Goal: Task Accomplishment & Management: Complete application form

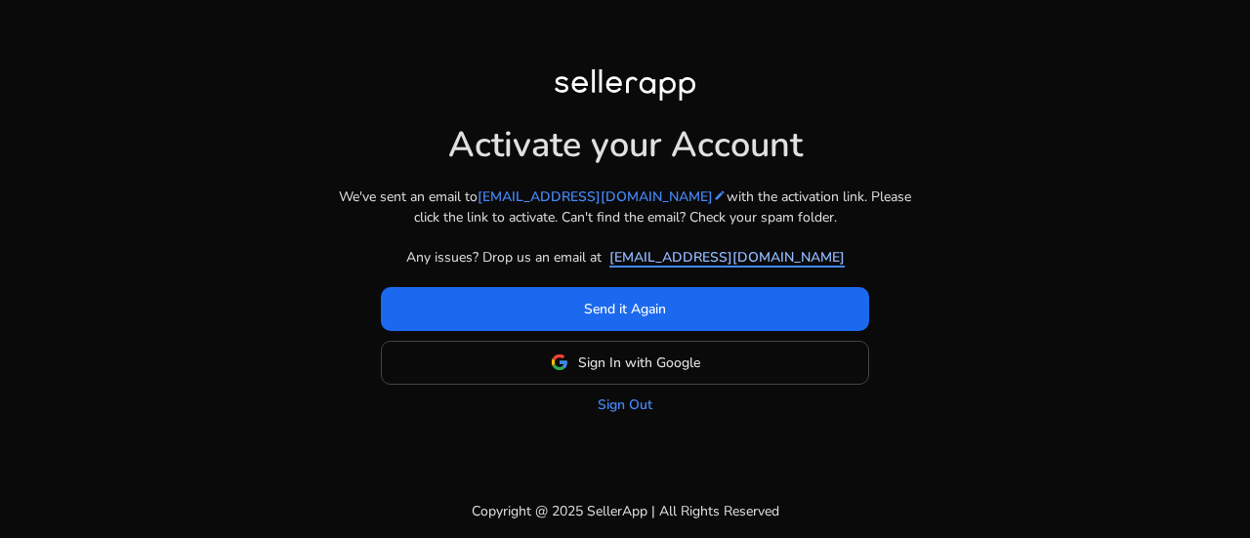
click at [695, 252] on link "[EMAIL_ADDRESS][DOMAIN_NAME]" at bounding box center [727, 257] width 235 height 21
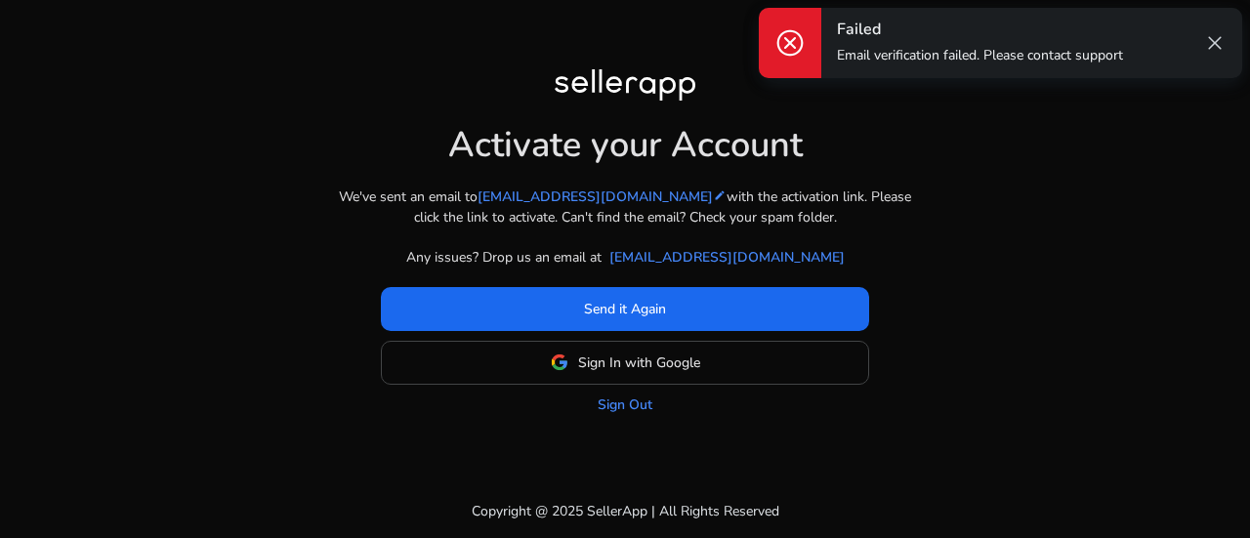
click at [1210, 45] on span "close" at bounding box center [1214, 42] width 23 height 23
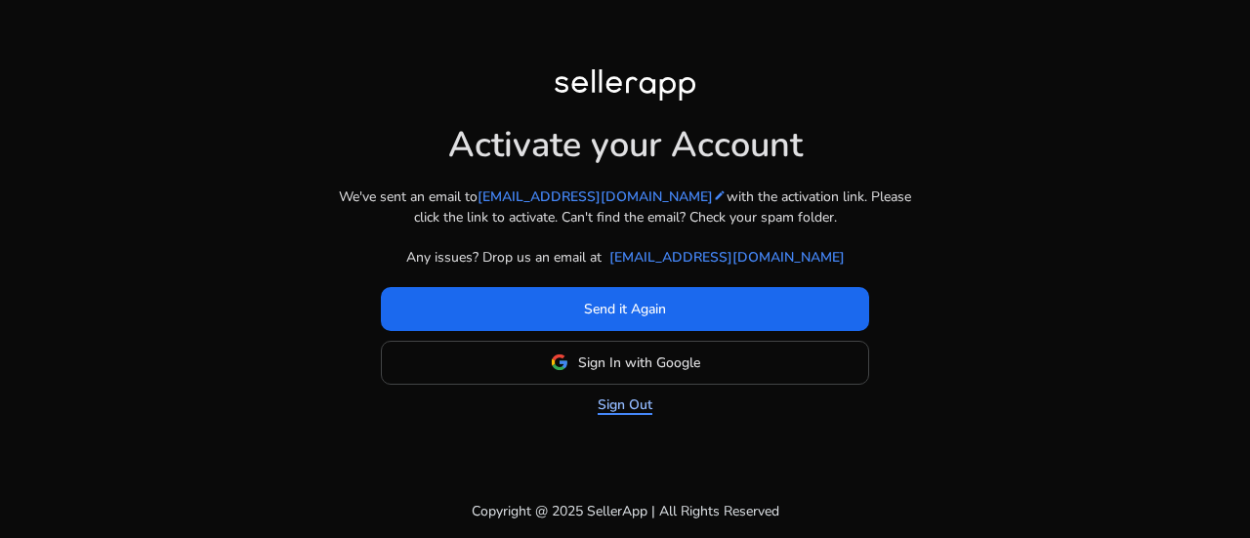
click at [631, 407] on link "Sign Out" at bounding box center [625, 405] width 55 height 21
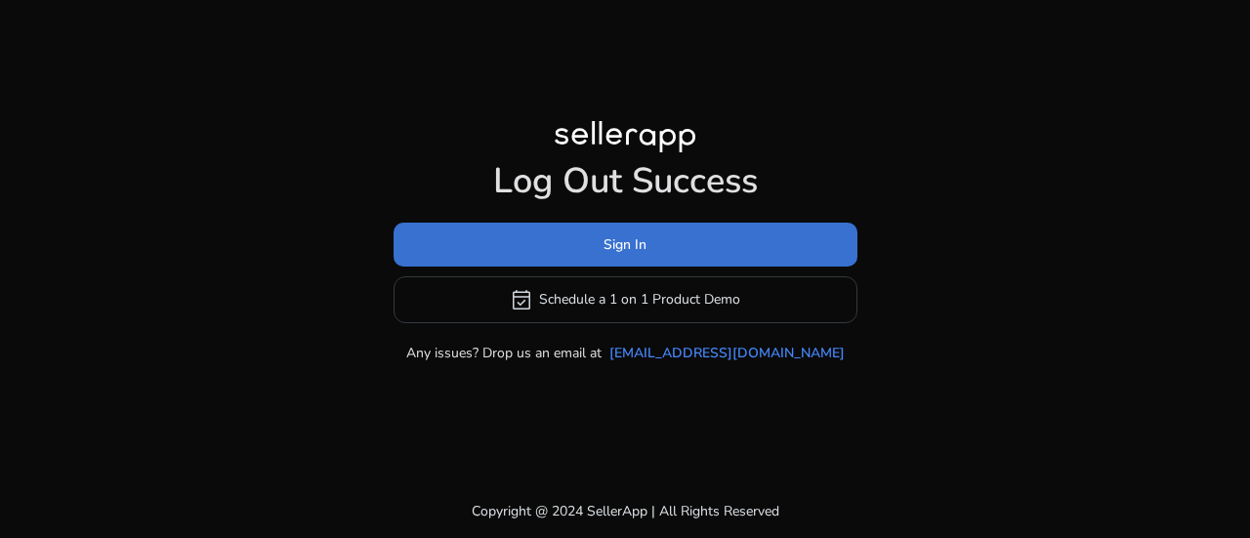
click at [611, 255] on span at bounding box center [626, 244] width 464 height 47
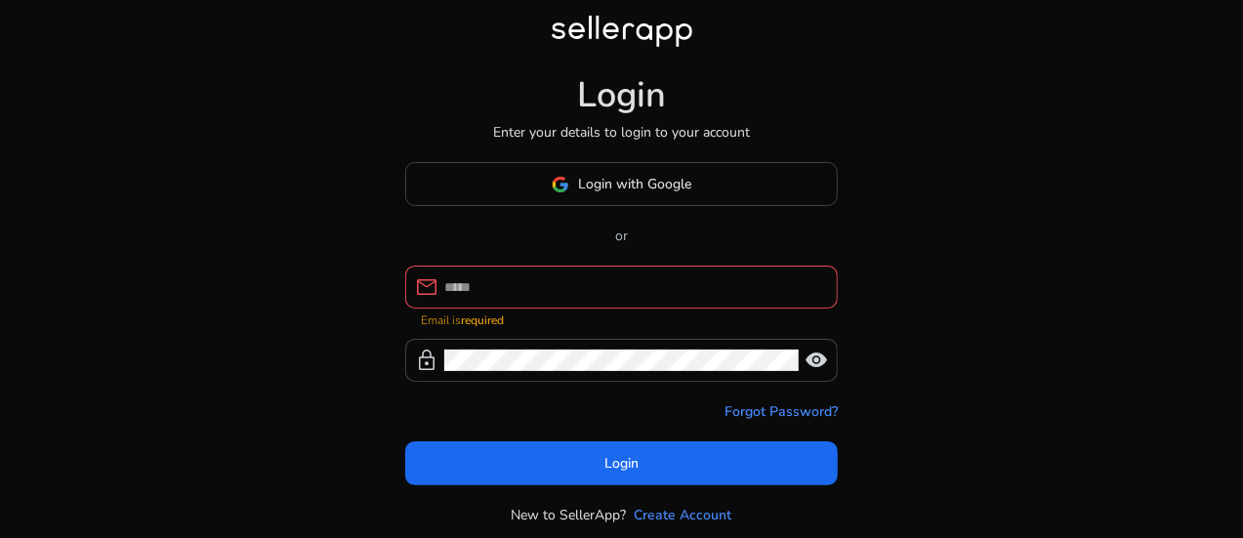
type input "**********"
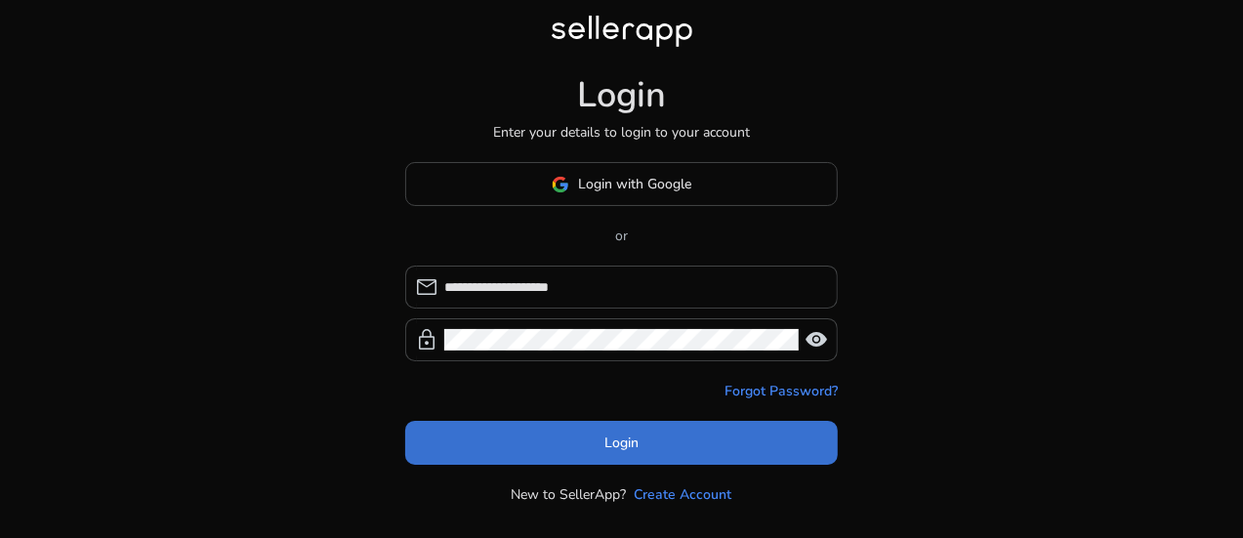
click at [613, 434] on span "Login" at bounding box center [622, 443] width 34 height 21
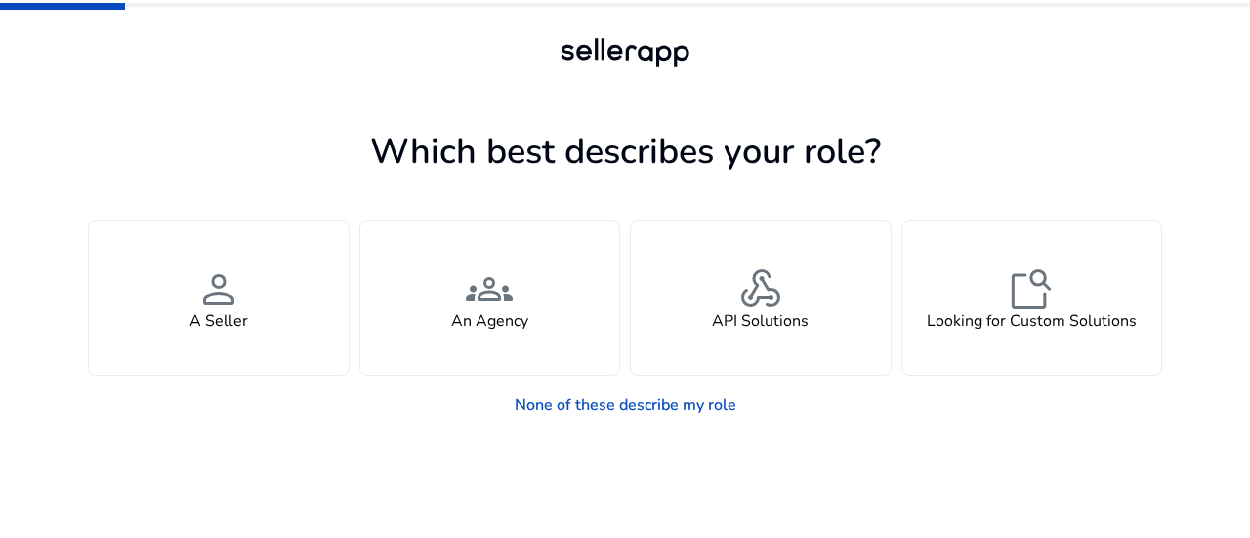
click at [0, 537] on nordpass-portal at bounding box center [0, 538] width 0 height 0
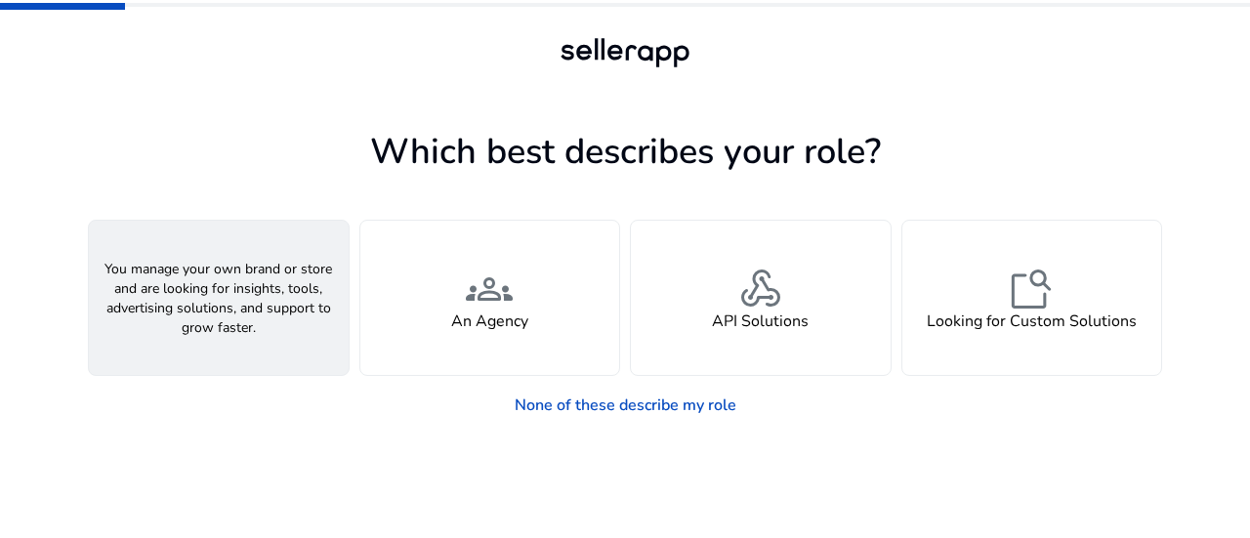
click at [198, 315] on h4 "A Seller" at bounding box center [218, 322] width 59 height 19
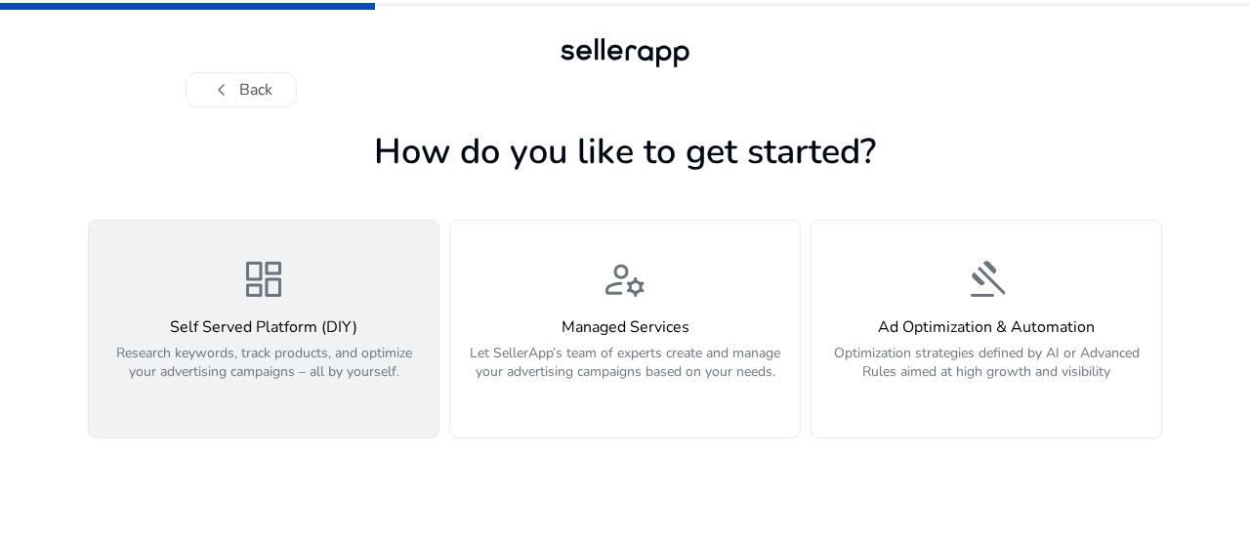
click at [254, 407] on button "dashboard Self Served Platform (DIY) Research keywords, track products, and opt…" at bounding box center [264, 329] width 352 height 219
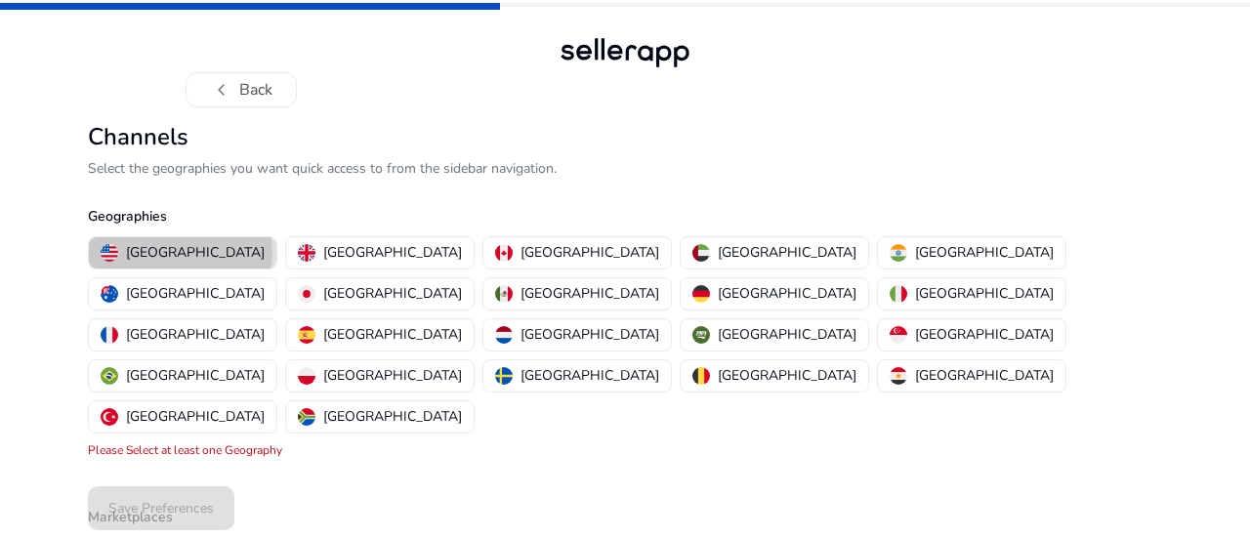
click at [180, 253] on p "[GEOGRAPHIC_DATA]" at bounding box center [195, 252] width 139 height 21
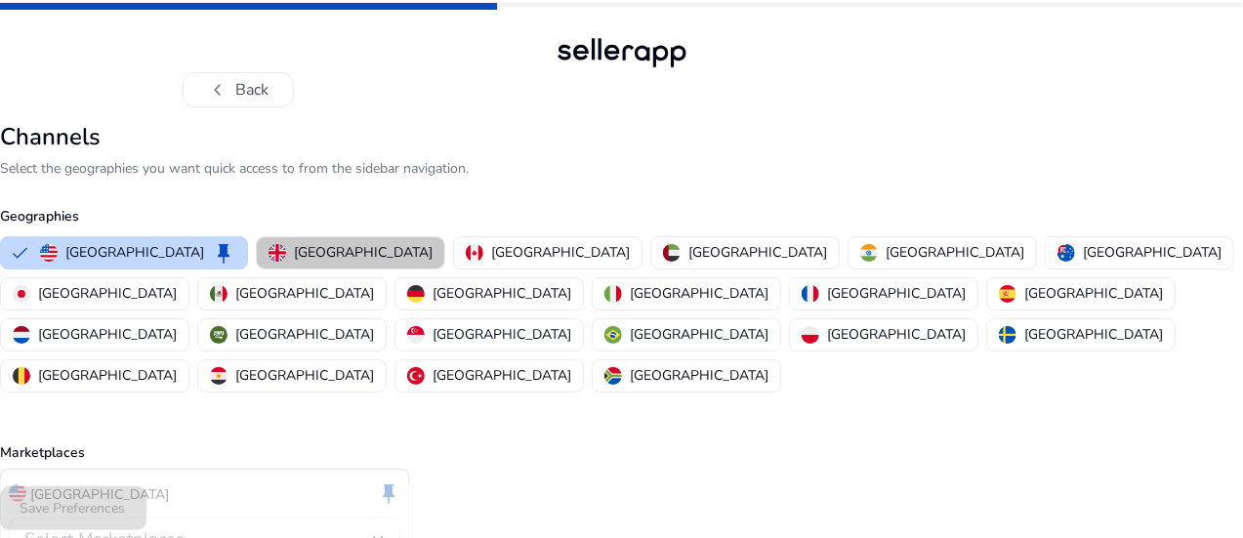
click at [391, 252] on p "[GEOGRAPHIC_DATA]" at bounding box center [363, 252] width 139 height 21
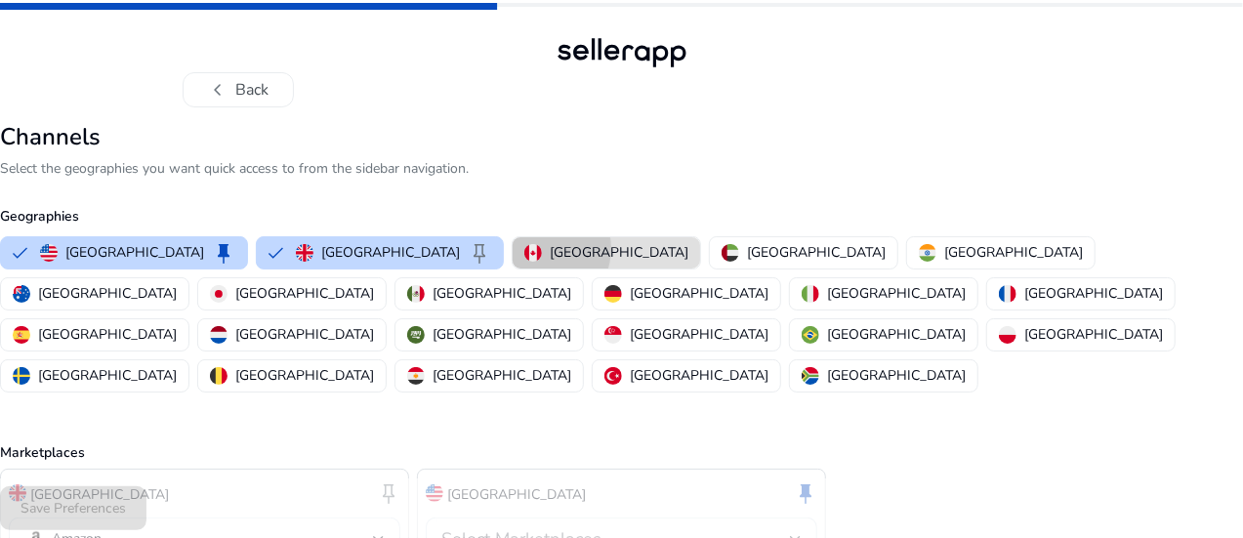
click at [527, 248] on img "button" at bounding box center [534, 253] width 18 height 18
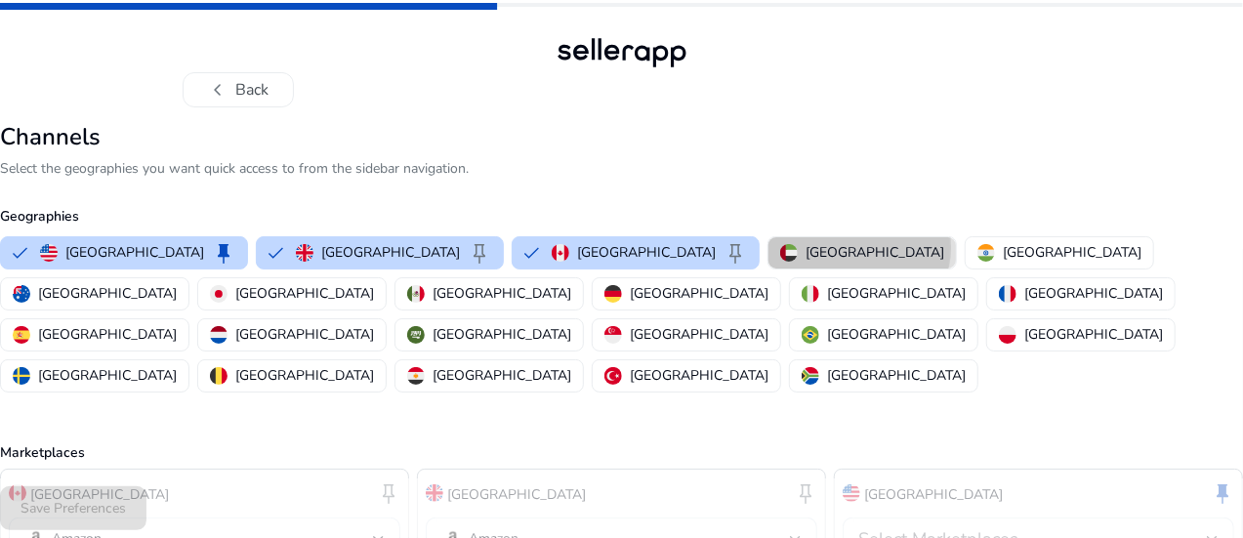
click at [806, 247] on p "[GEOGRAPHIC_DATA]" at bounding box center [875, 252] width 139 height 21
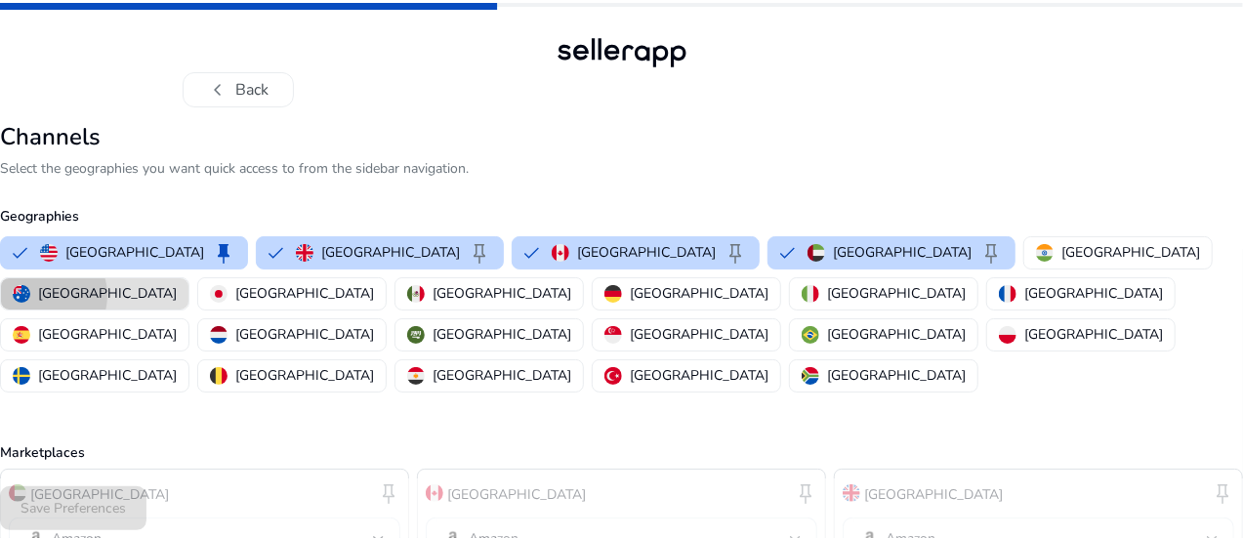
click at [177, 283] on p "[GEOGRAPHIC_DATA]" at bounding box center [107, 293] width 139 height 21
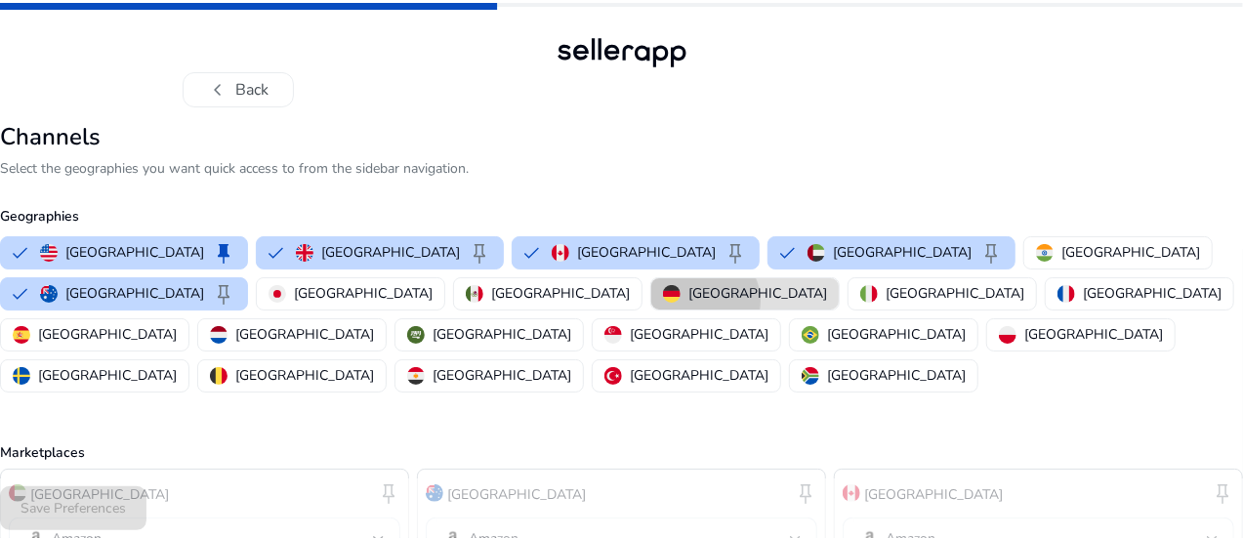
click at [689, 300] on p "[GEOGRAPHIC_DATA]" at bounding box center [758, 293] width 139 height 21
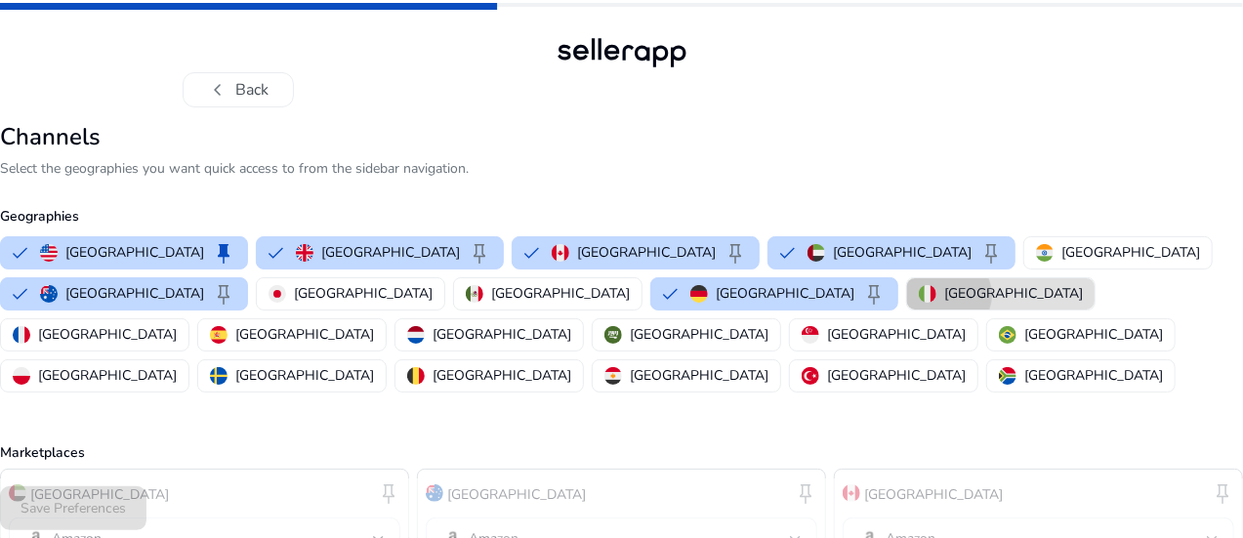
click at [945, 294] on p "[GEOGRAPHIC_DATA]" at bounding box center [1014, 293] width 139 height 21
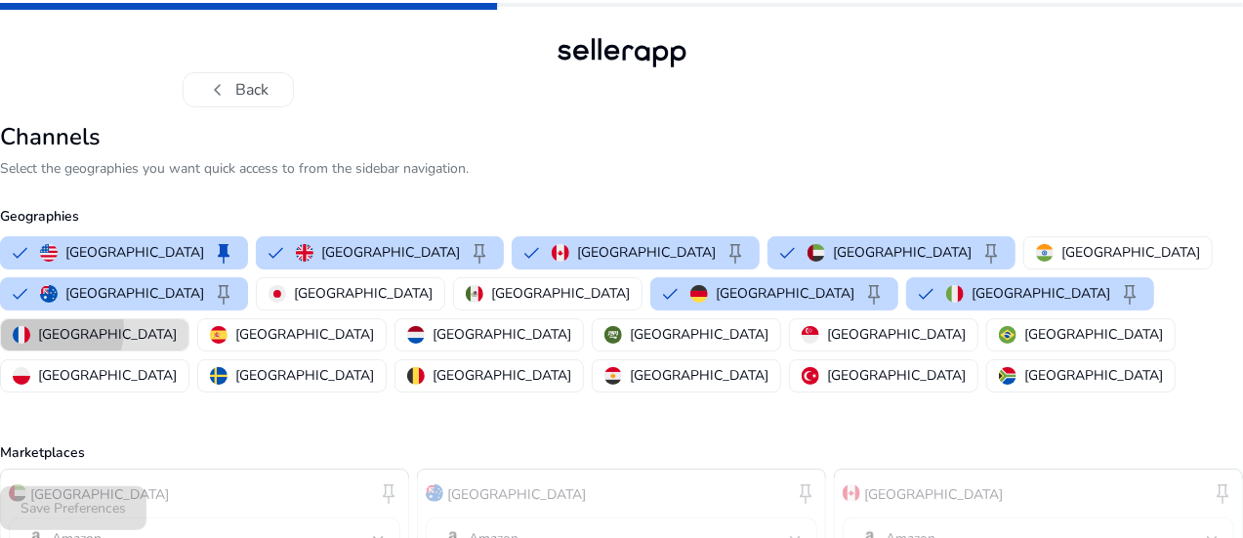
click at [177, 324] on p "[GEOGRAPHIC_DATA]" at bounding box center [107, 334] width 139 height 21
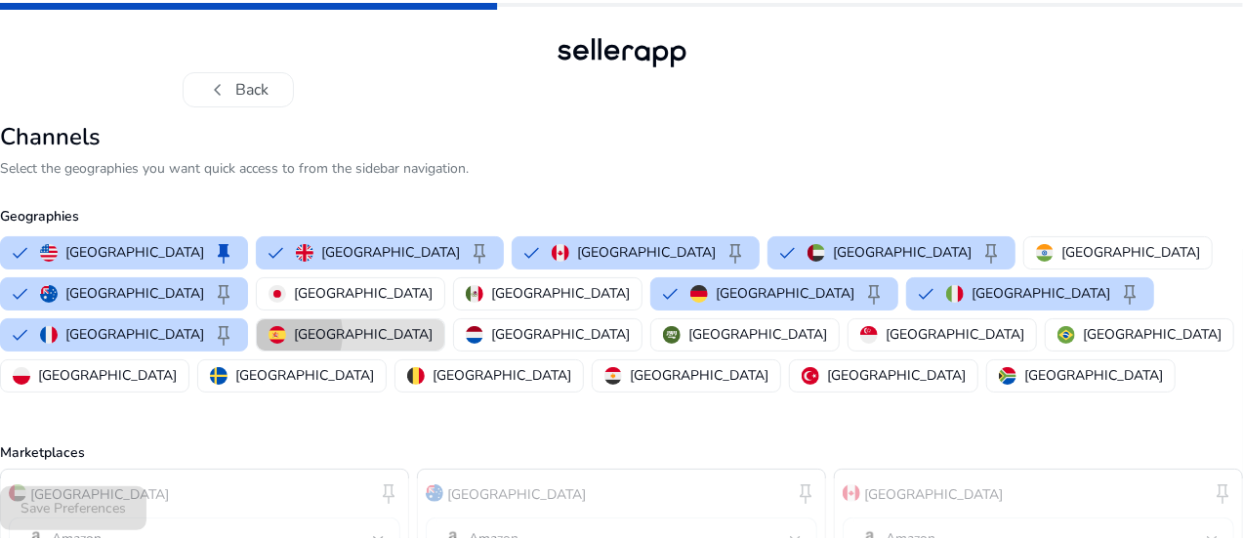
click at [286, 326] on img "button" at bounding box center [278, 335] width 18 height 18
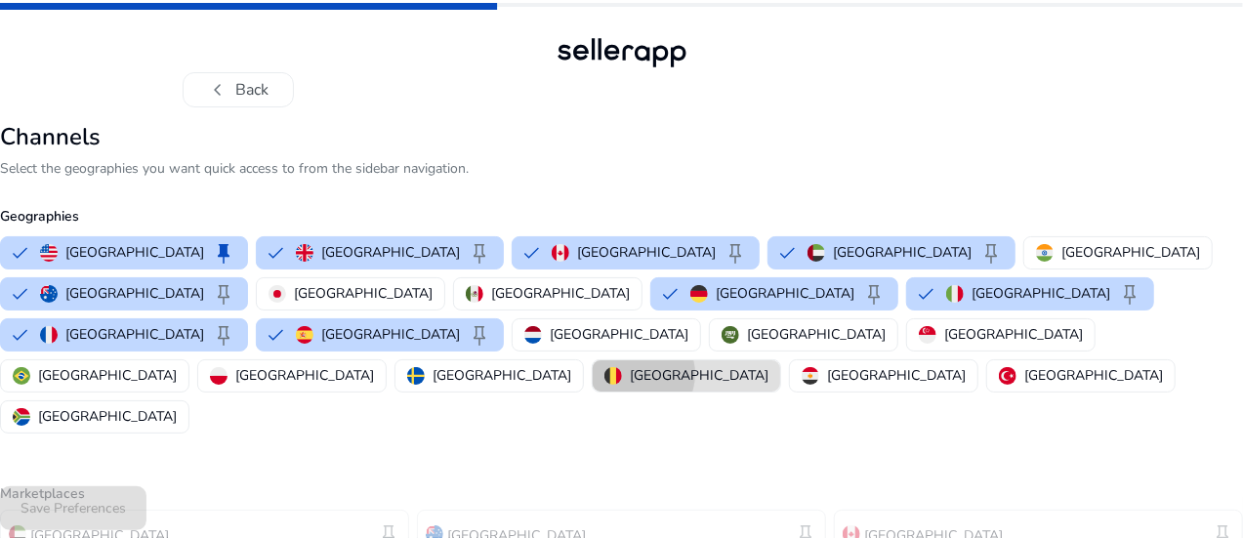
click at [769, 365] on p "[GEOGRAPHIC_DATA]" at bounding box center [699, 375] width 139 height 21
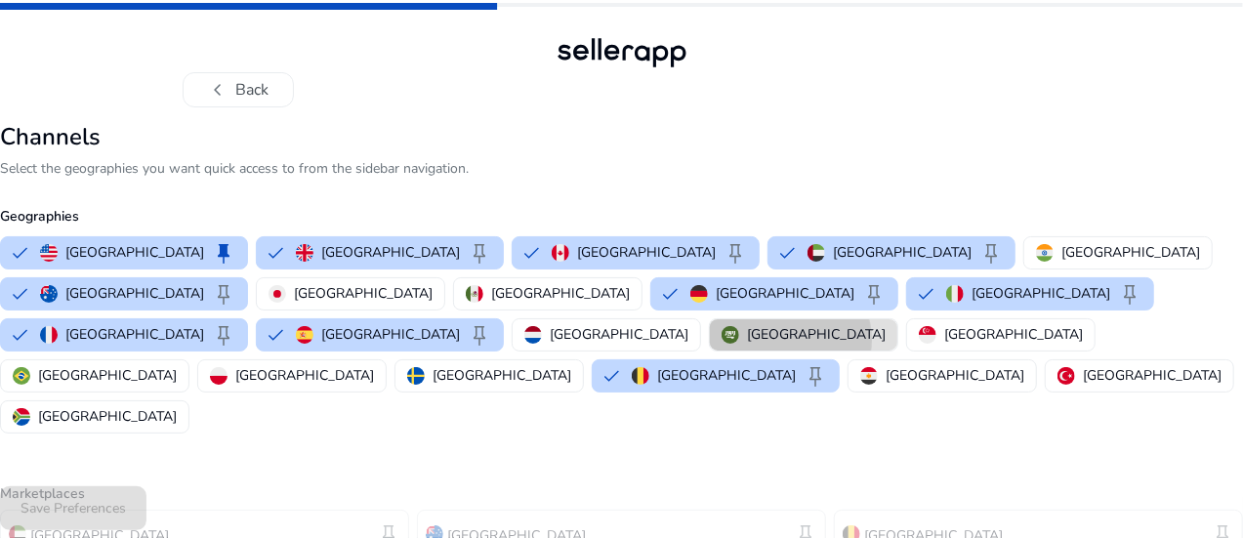
click at [747, 338] on p "[GEOGRAPHIC_DATA]" at bounding box center [816, 334] width 139 height 21
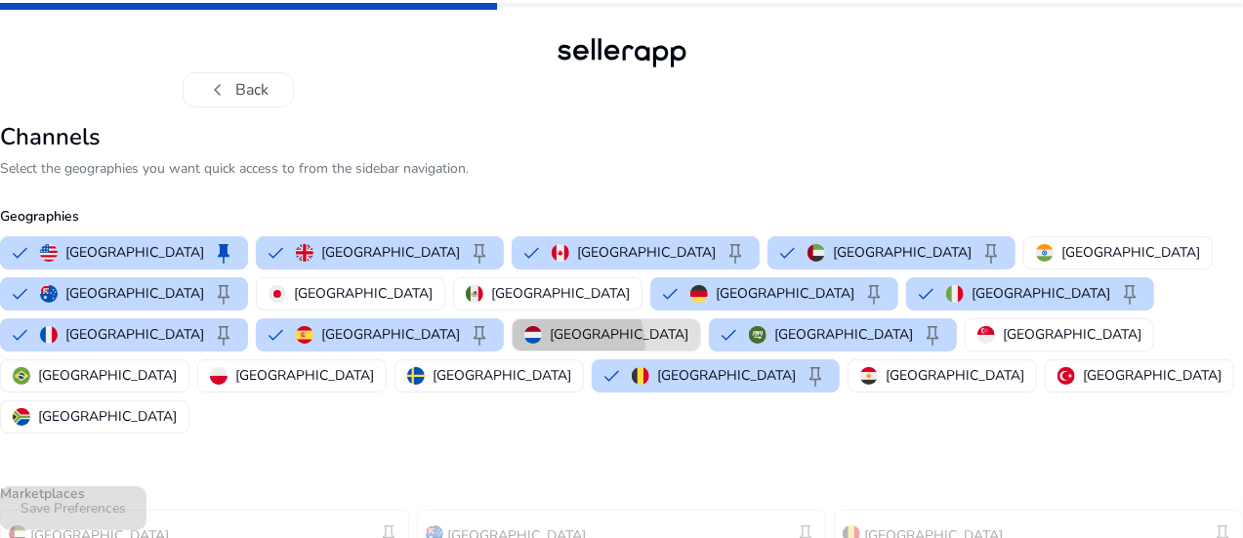
click at [550, 343] on p "[GEOGRAPHIC_DATA]" at bounding box center [619, 334] width 139 height 21
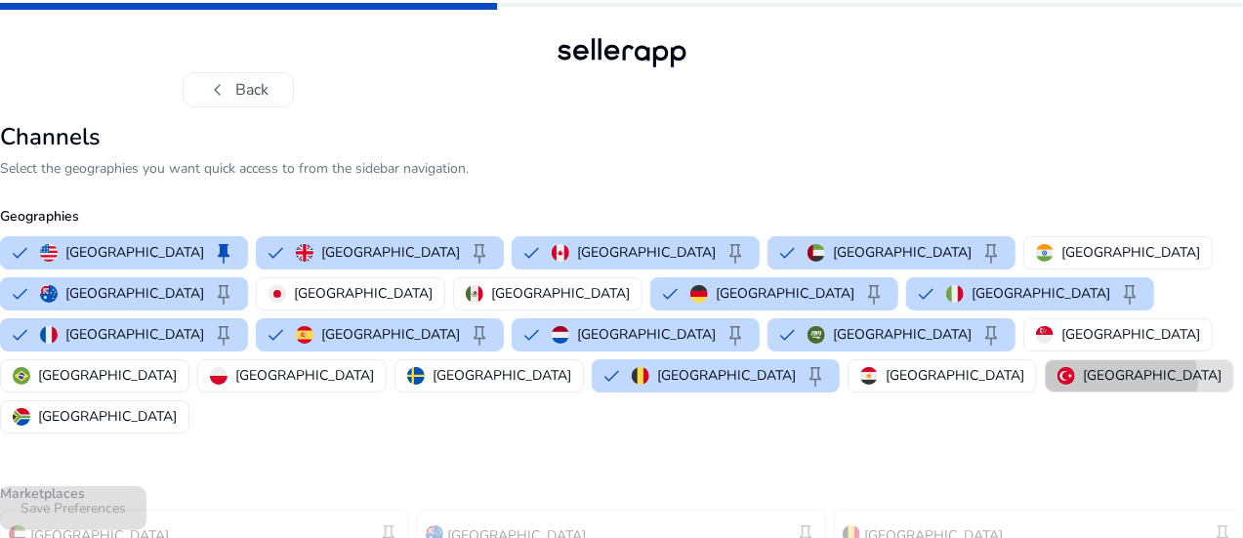
click at [1083, 378] on p "[GEOGRAPHIC_DATA]" at bounding box center [1152, 375] width 139 height 21
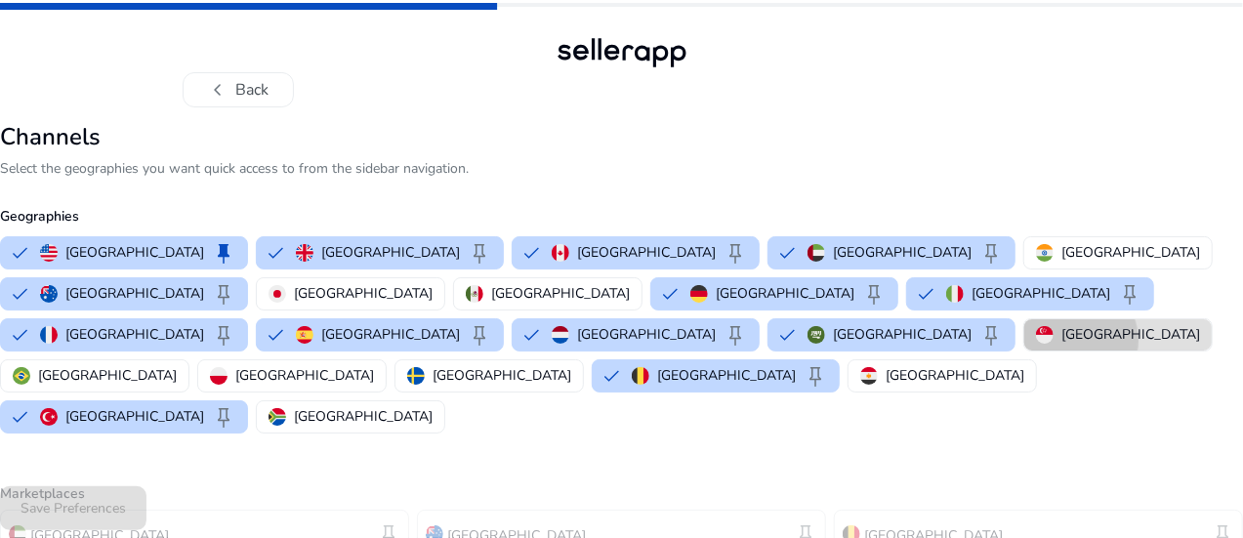
click at [1062, 339] on p "[GEOGRAPHIC_DATA]" at bounding box center [1131, 334] width 139 height 21
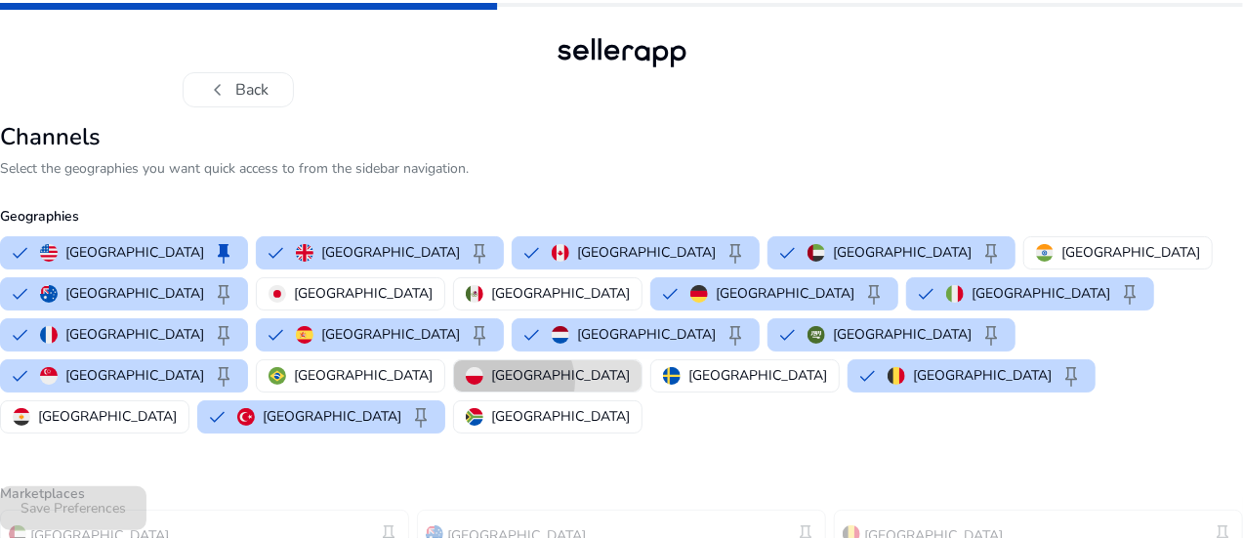
click at [630, 365] on p "[GEOGRAPHIC_DATA]" at bounding box center [560, 375] width 139 height 21
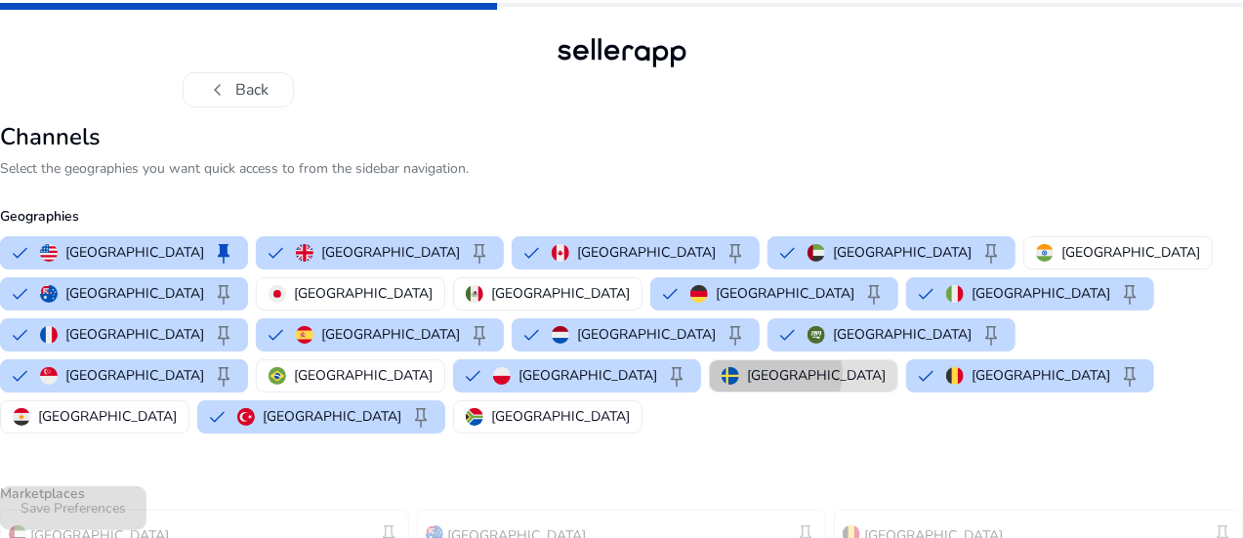
click at [886, 365] on p "[GEOGRAPHIC_DATA]" at bounding box center [816, 375] width 139 height 21
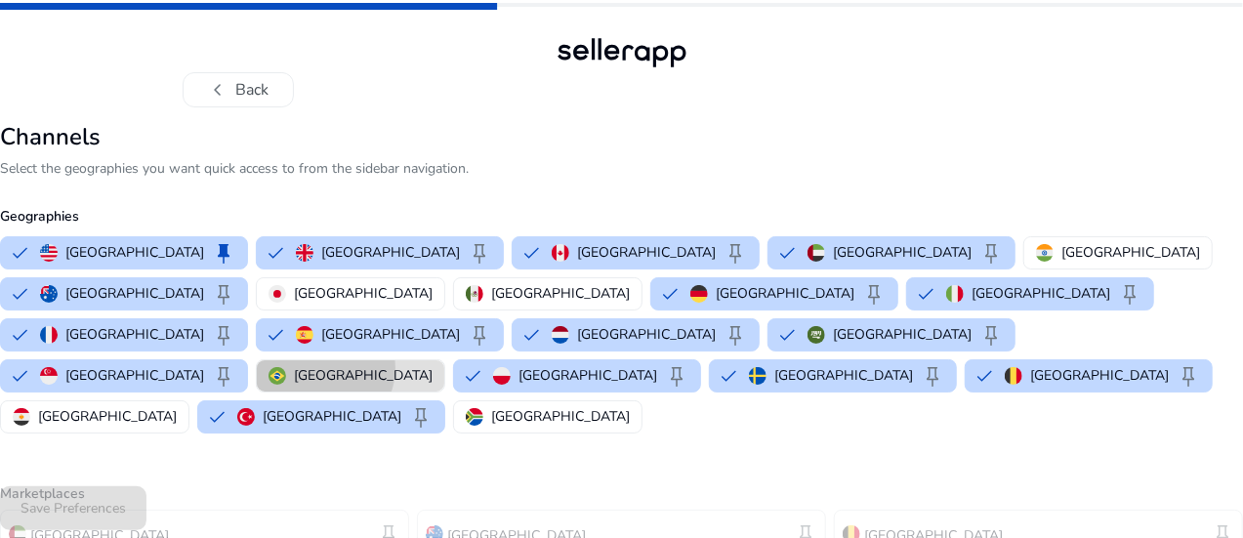
click at [433, 365] on p "[GEOGRAPHIC_DATA]" at bounding box center [363, 375] width 139 height 21
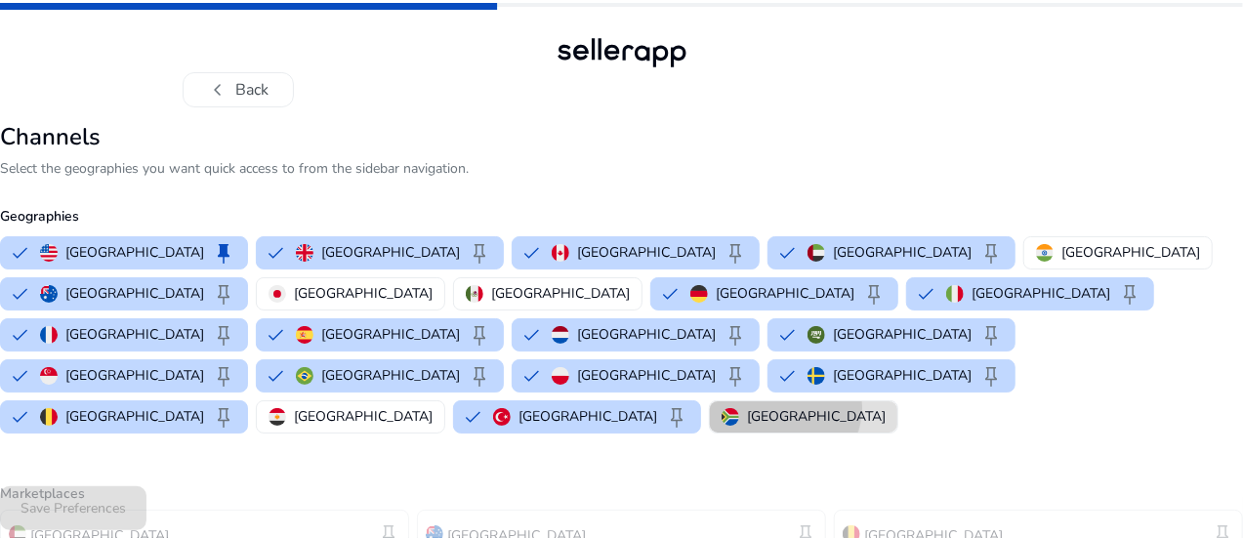
click at [747, 406] on p "[GEOGRAPHIC_DATA]" at bounding box center [816, 416] width 139 height 21
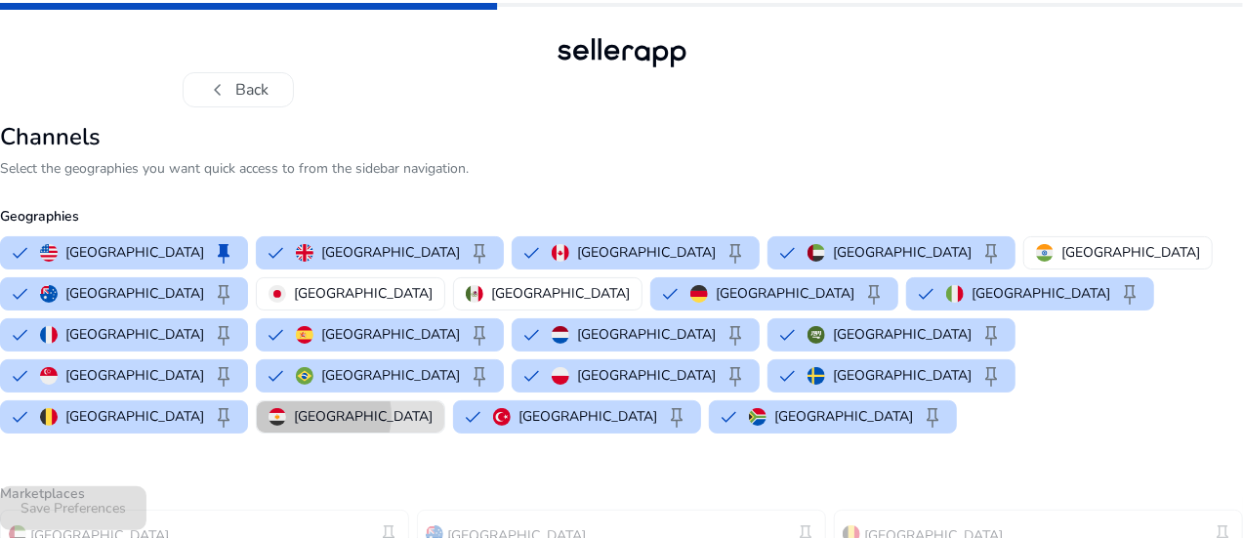
click at [319, 406] on p "[GEOGRAPHIC_DATA]" at bounding box center [363, 416] width 139 height 21
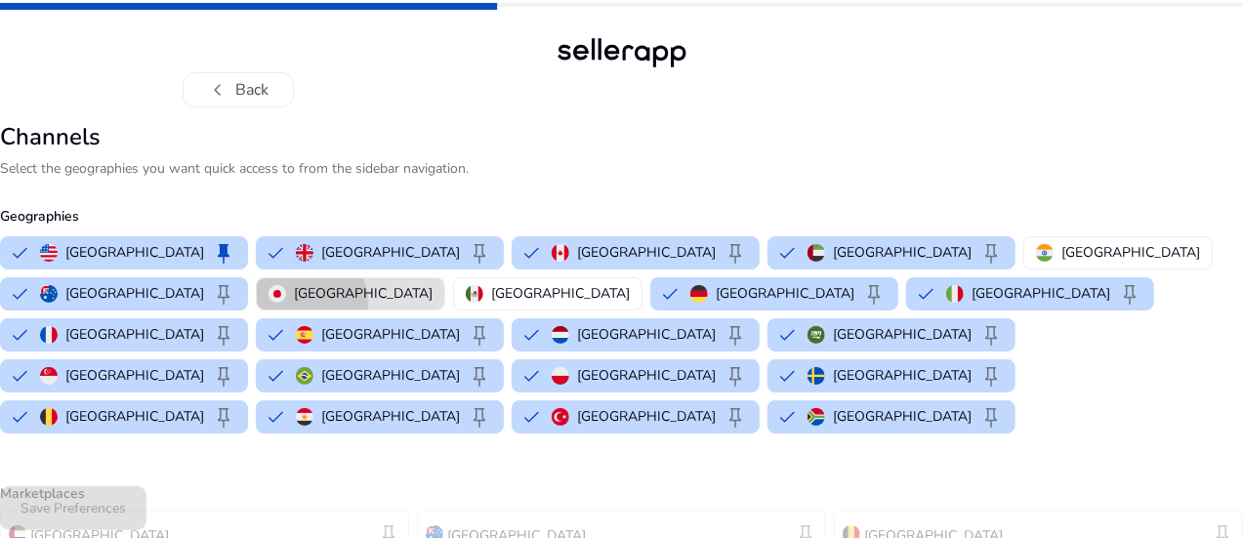
click at [311, 301] on p "[GEOGRAPHIC_DATA]" at bounding box center [363, 293] width 139 height 21
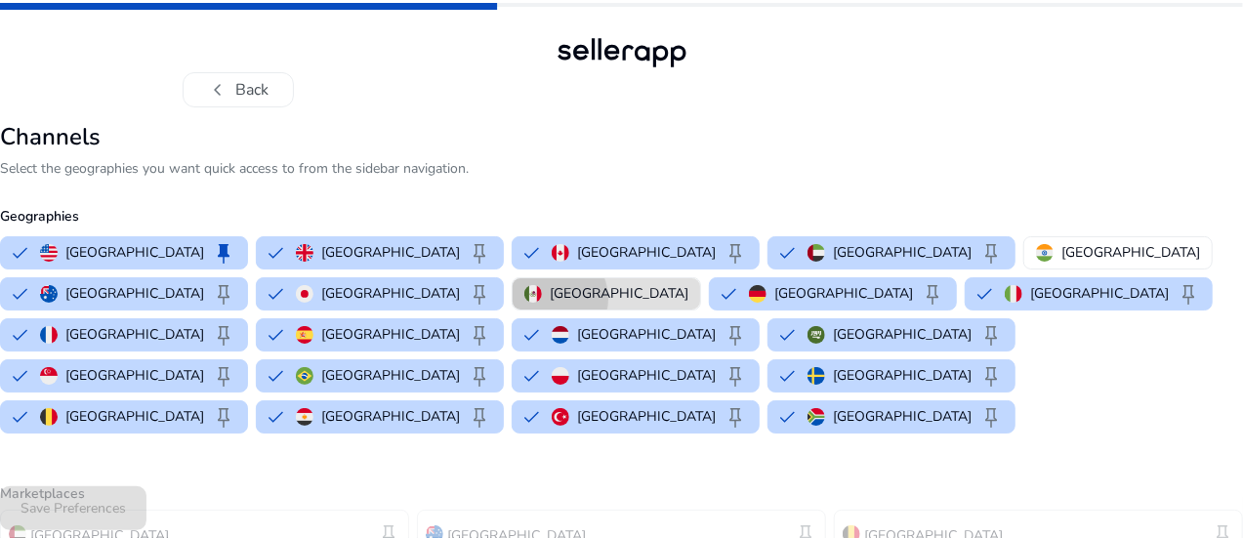
click at [525, 298] on div "[GEOGRAPHIC_DATA]" at bounding box center [607, 293] width 164 height 21
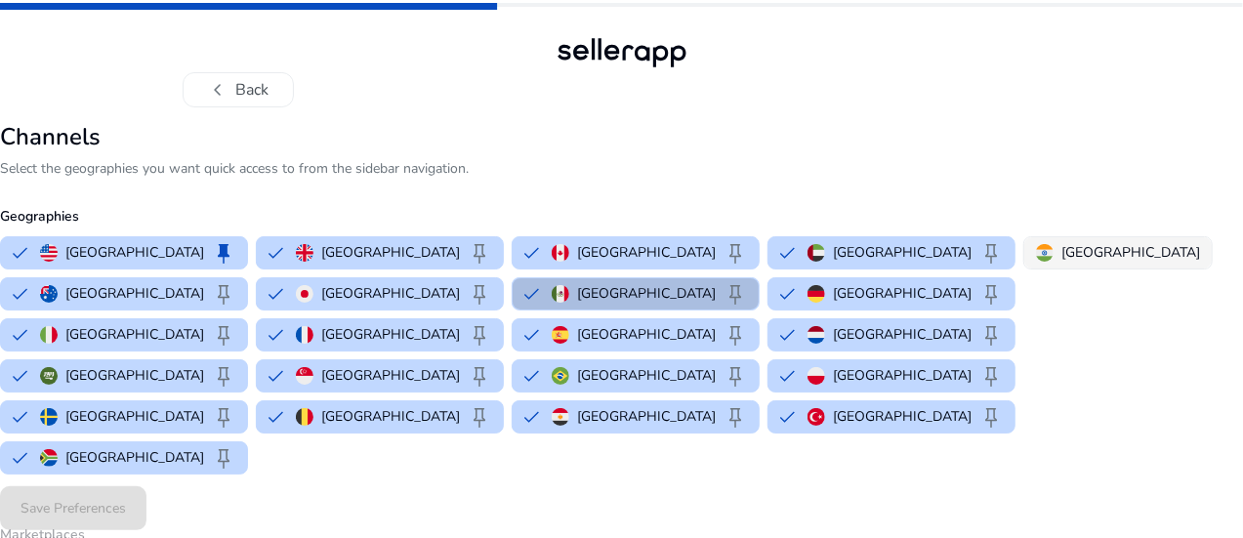
click at [1062, 255] on p "[GEOGRAPHIC_DATA]" at bounding box center [1131, 252] width 139 height 21
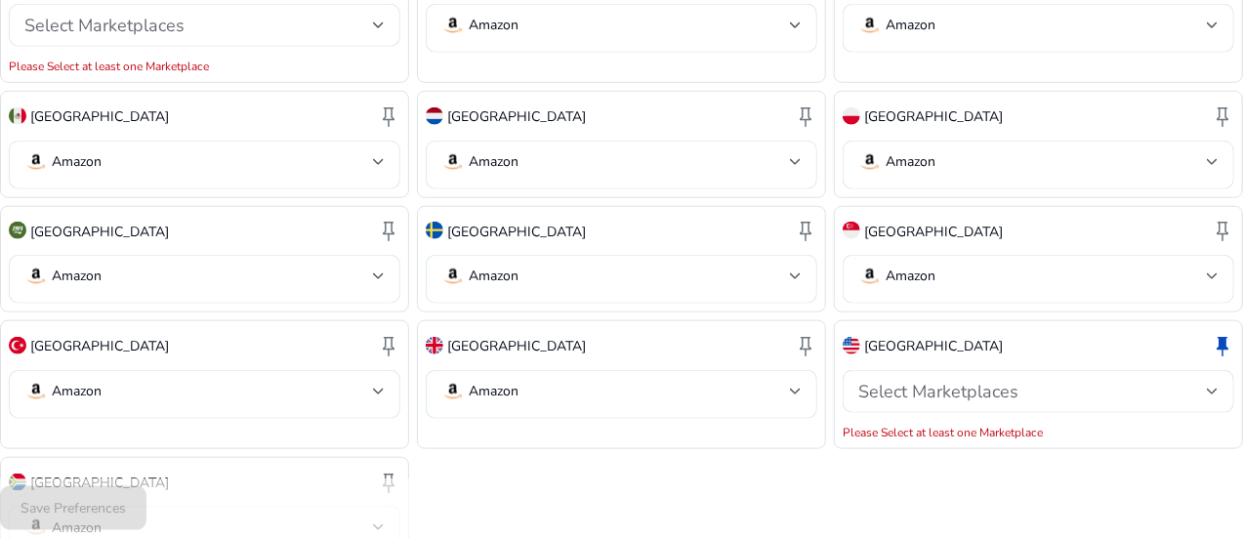
scroll to position [940, 0]
click at [1207, 389] on div at bounding box center [1213, 393] width 12 height 8
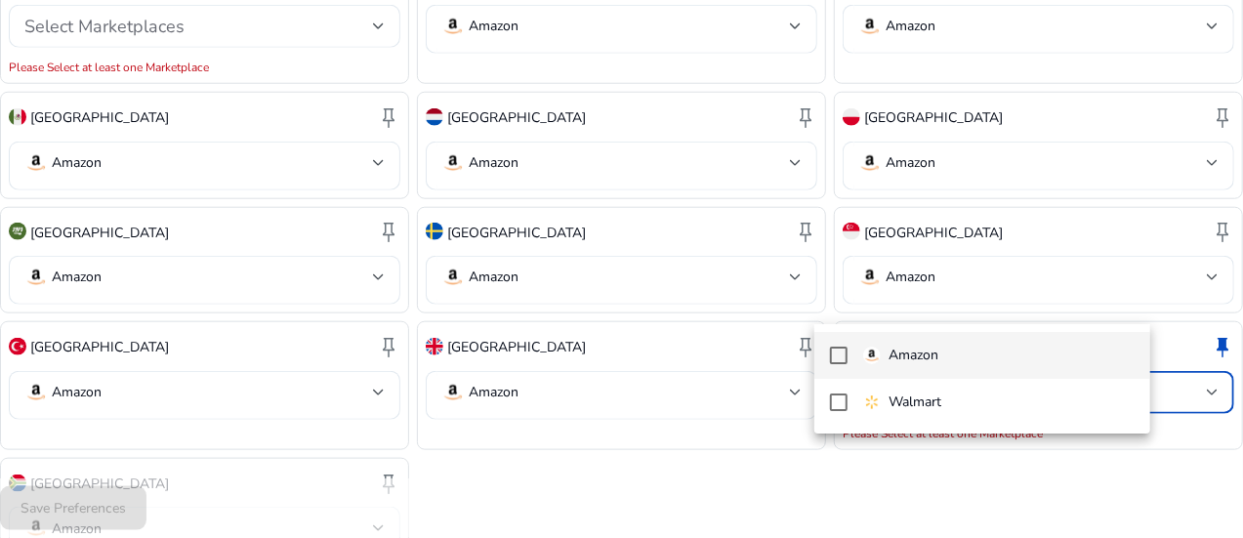
click at [1063, 370] on mat-option "Amazon" at bounding box center [983, 355] width 336 height 47
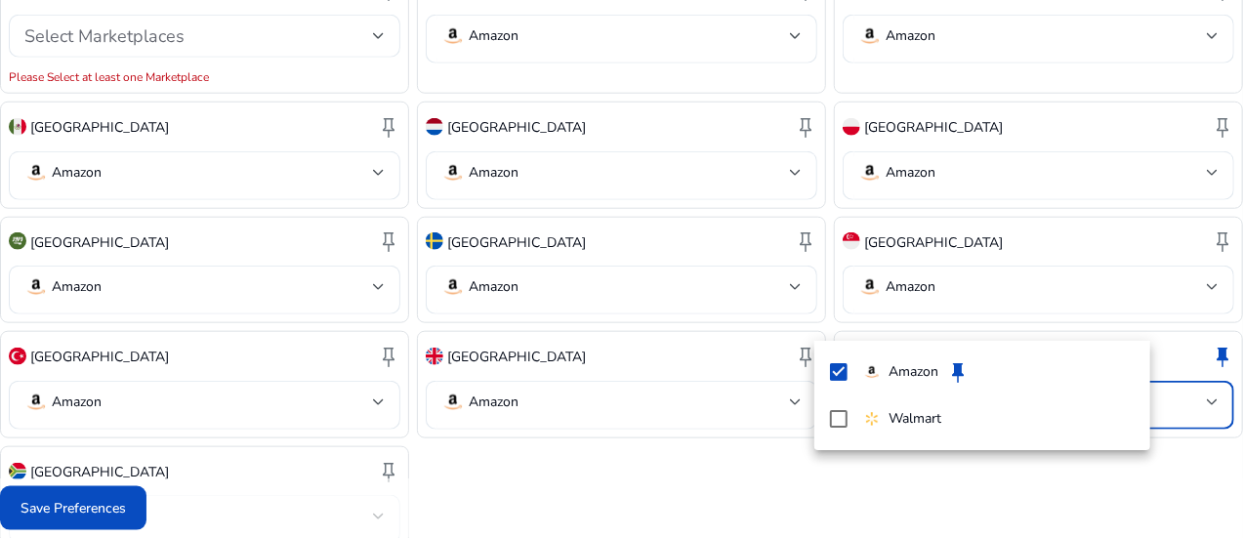
click at [1055, 492] on div at bounding box center [621, 269] width 1243 height 538
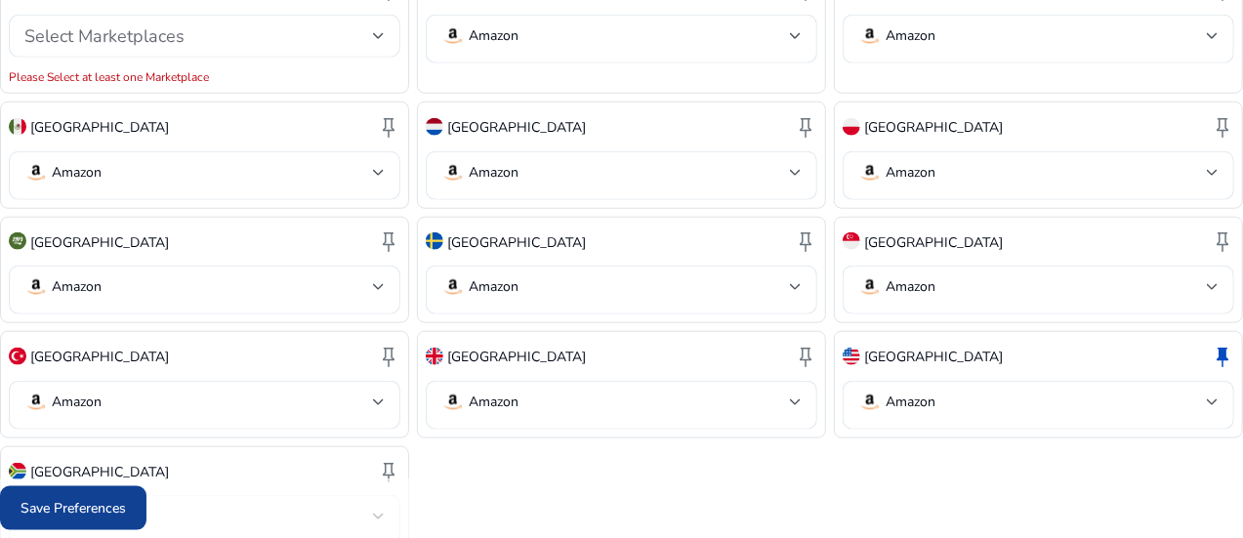
click at [126, 516] on span "Save Preferences" at bounding box center [73, 508] width 105 height 21
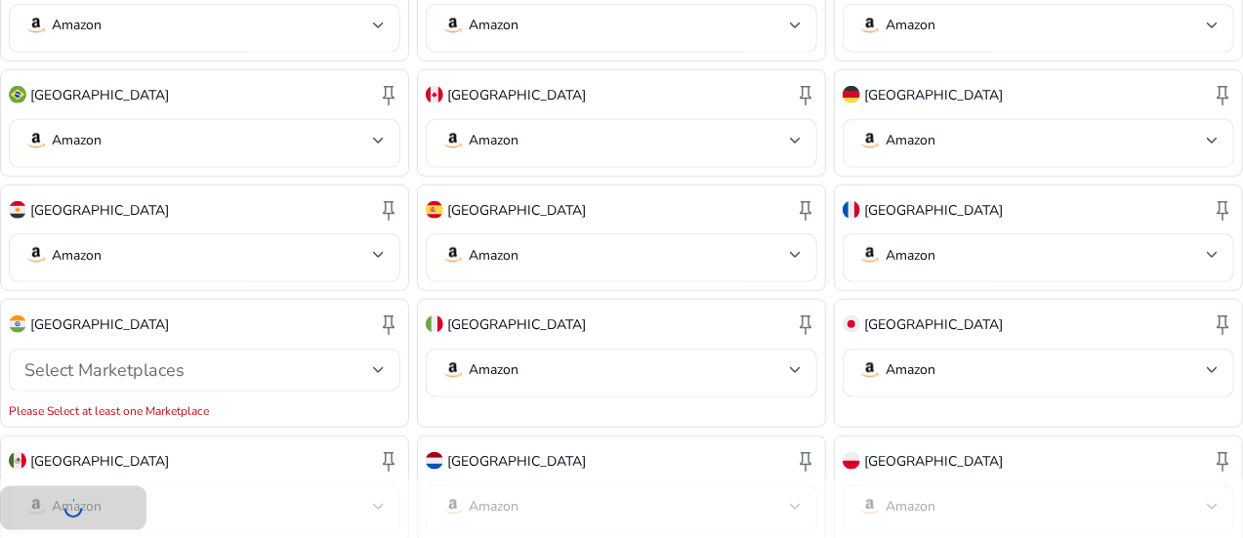
scroll to position [643, 0]
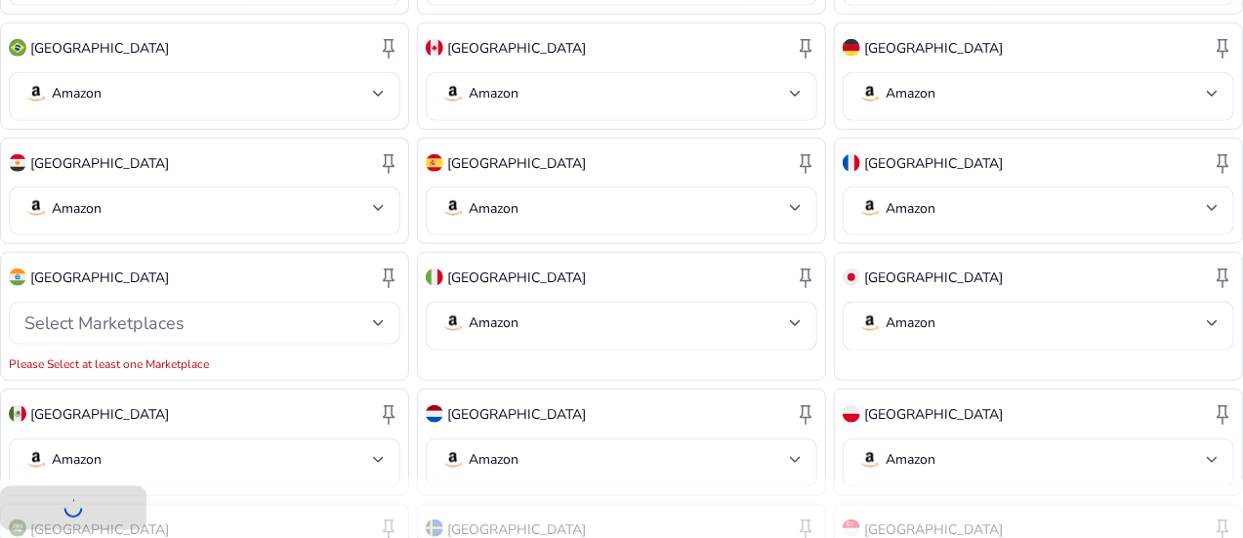
click at [385, 319] on div at bounding box center [379, 323] width 12 height 8
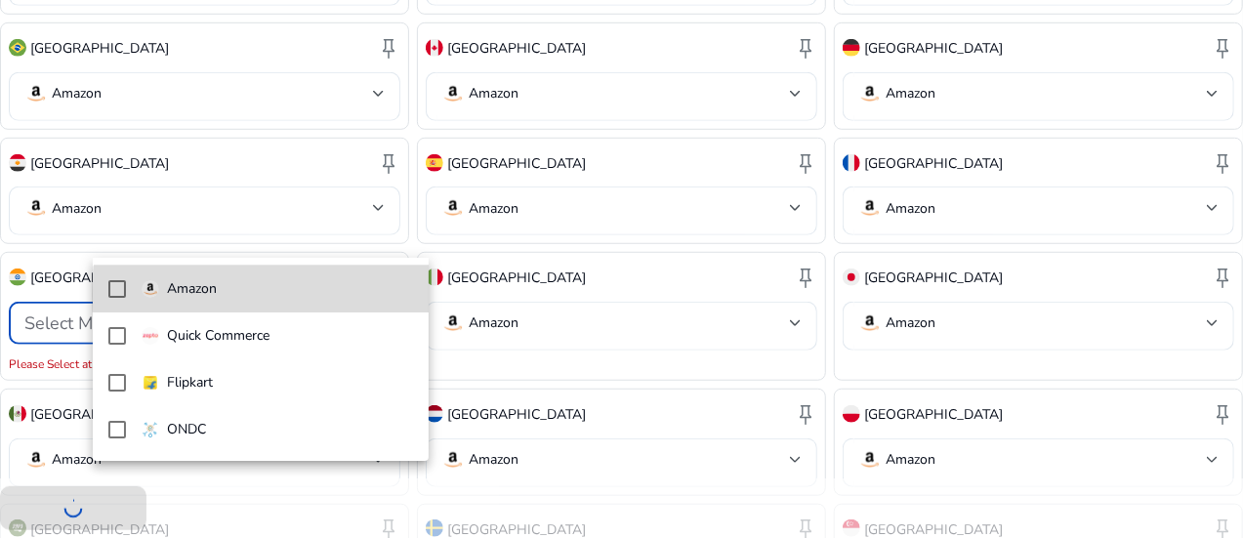
click at [348, 296] on span "Amazon" at bounding box center [278, 288] width 272 height 21
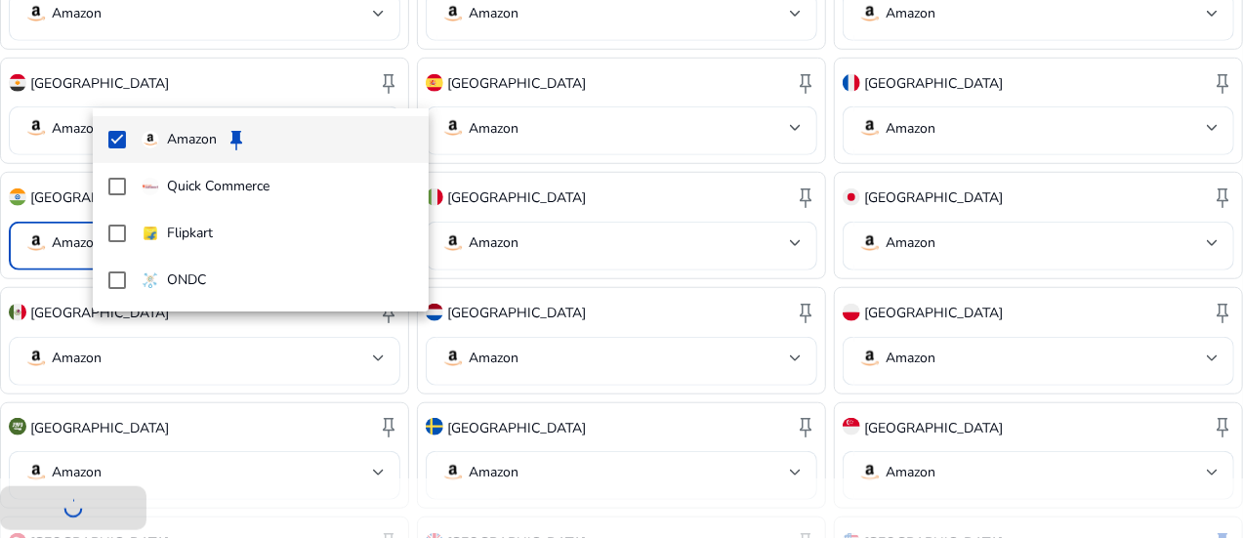
scroll to position [908, 0]
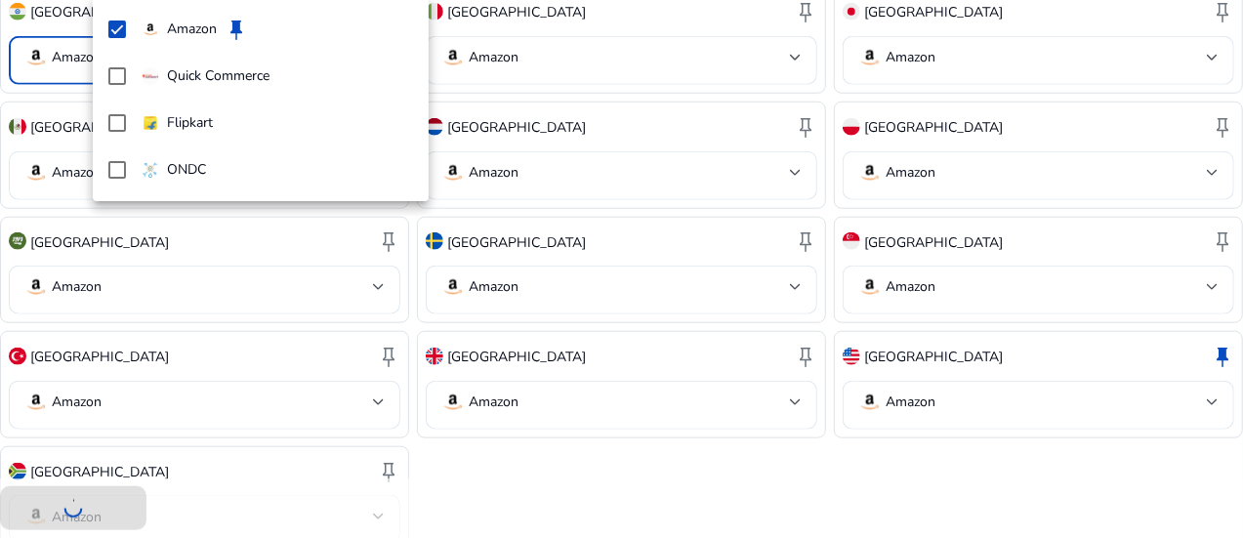
click at [983, 423] on div at bounding box center [621, 269] width 1243 height 538
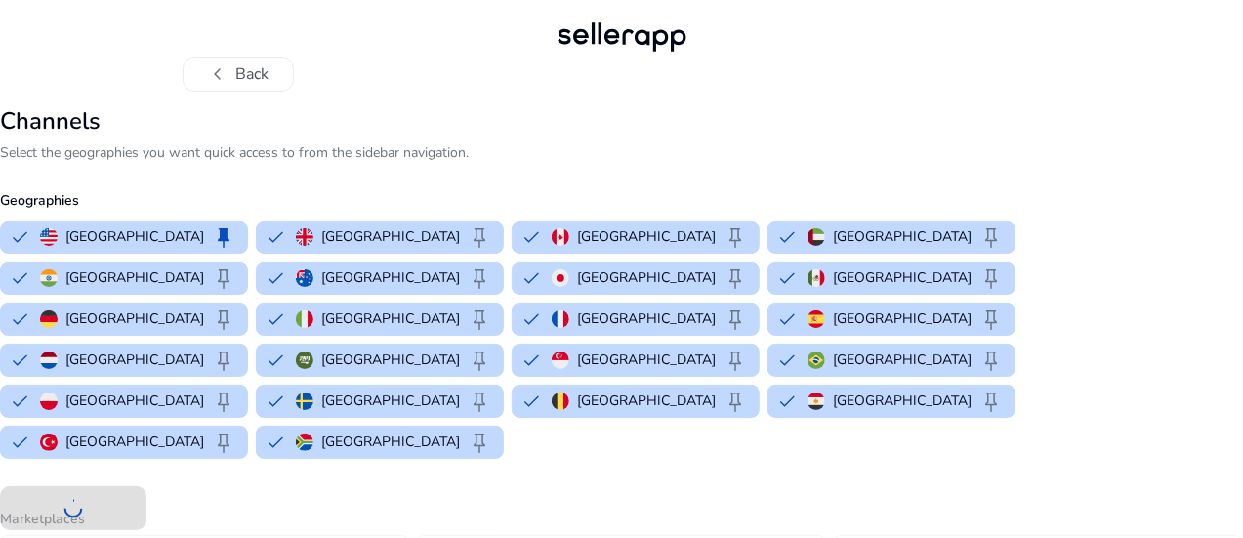
scroll to position [0, 0]
